Goal: Information Seeking & Learning: Understand process/instructions

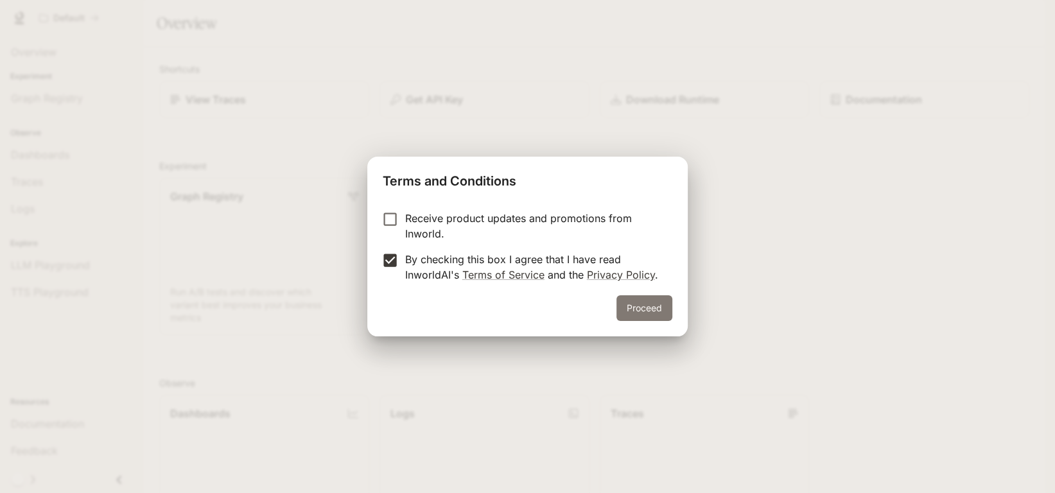
click at [647, 309] on button "Proceed" at bounding box center [644, 308] width 56 height 26
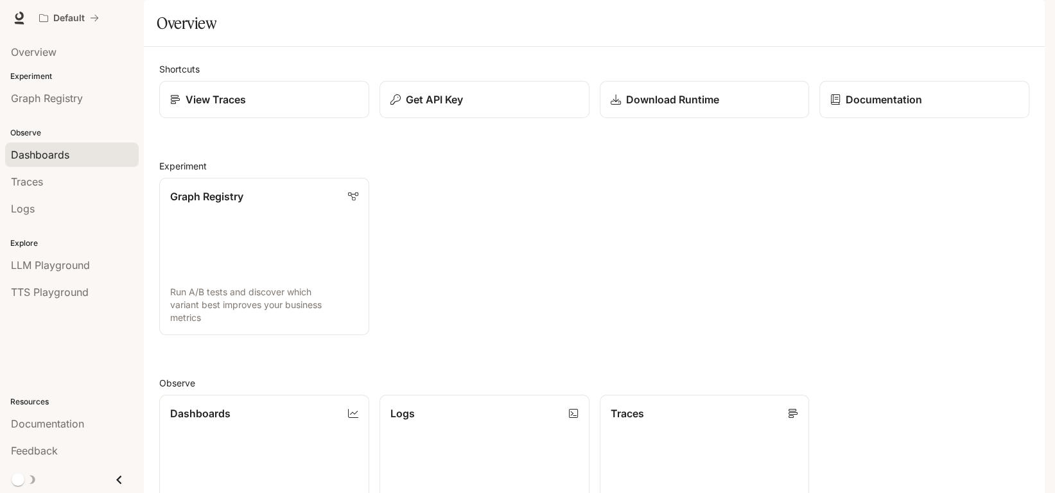
click at [46, 151] on span "Dashboards" at bounding box center [40, 154] width 58 height 15
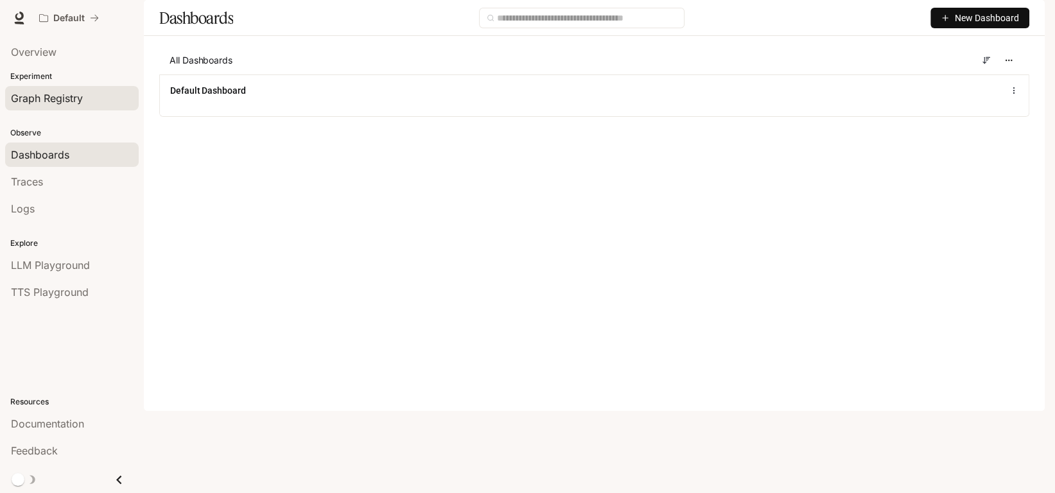
click at [23, 92] on span "Graph Registry" at bounding box center [47, 98] width 72 height 15
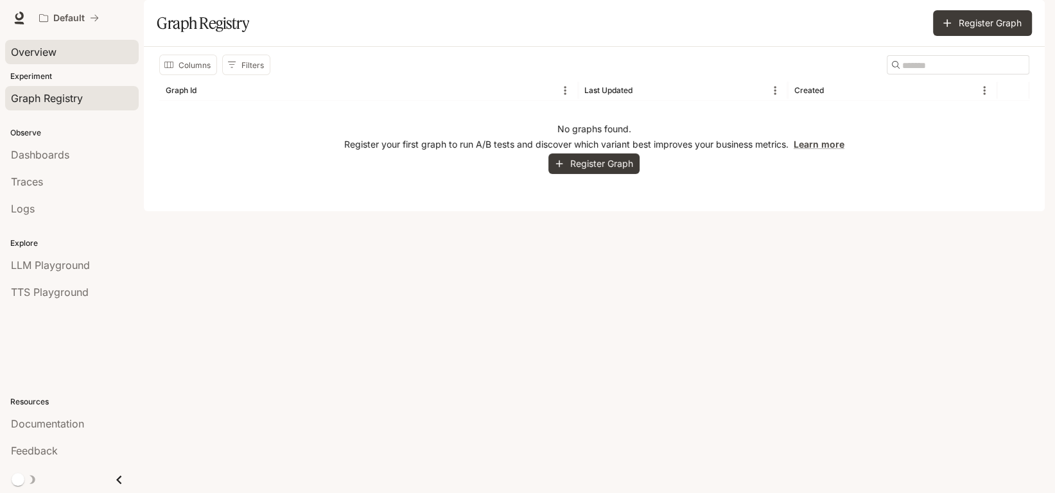
click at [29, 54] on span "Overview" at bounding box center [34, 51] width 46 height 15
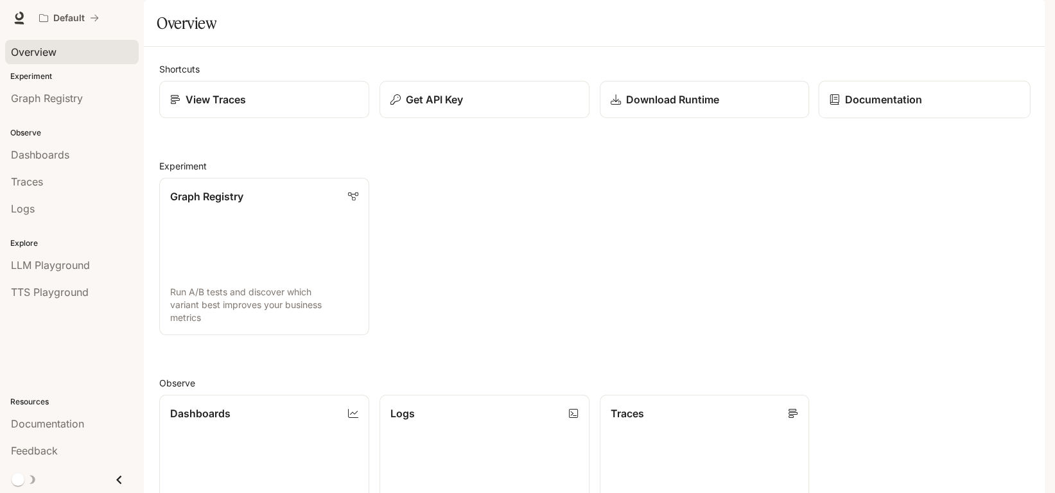
click at [851, 107] on p "Documentation" at bounding box center [883, 99] width 77 height 15
